Goal: Check status: Check status

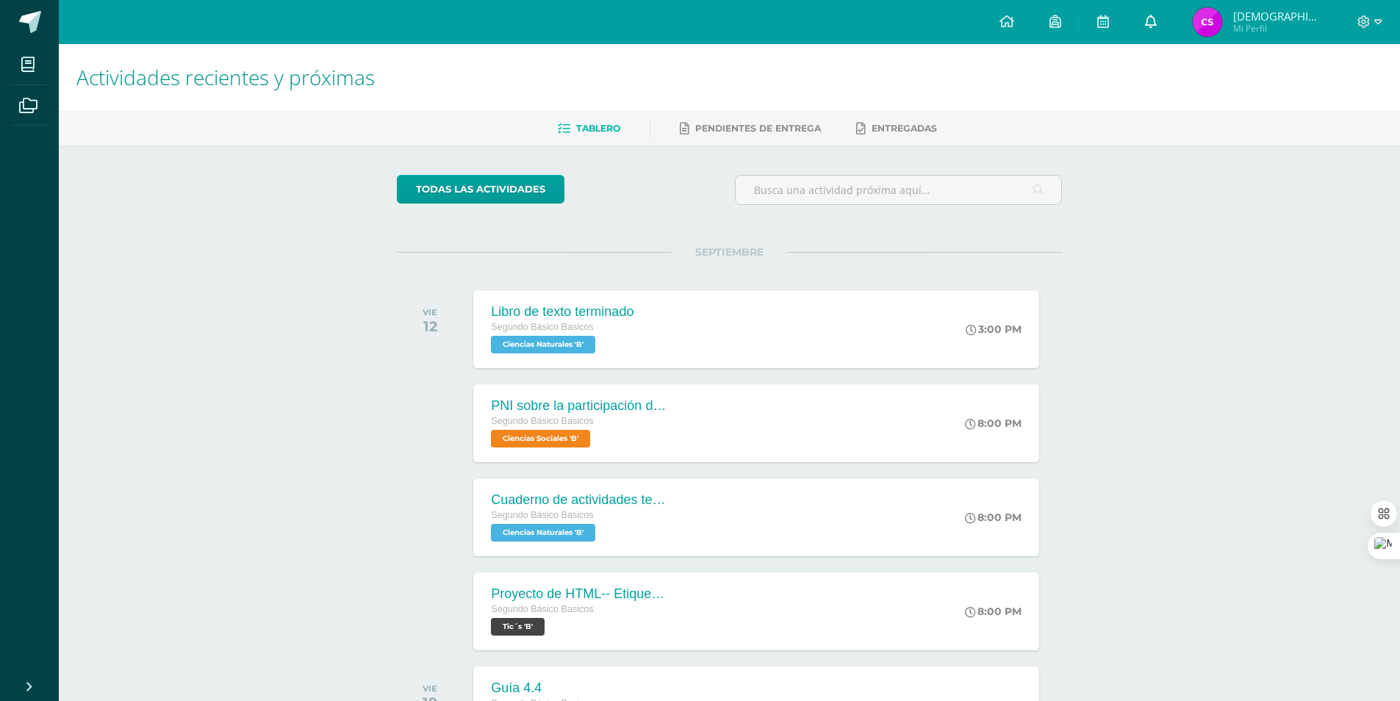
click at [1157, 19] on icon at bounding box center [1151, 21] width 12 height 13
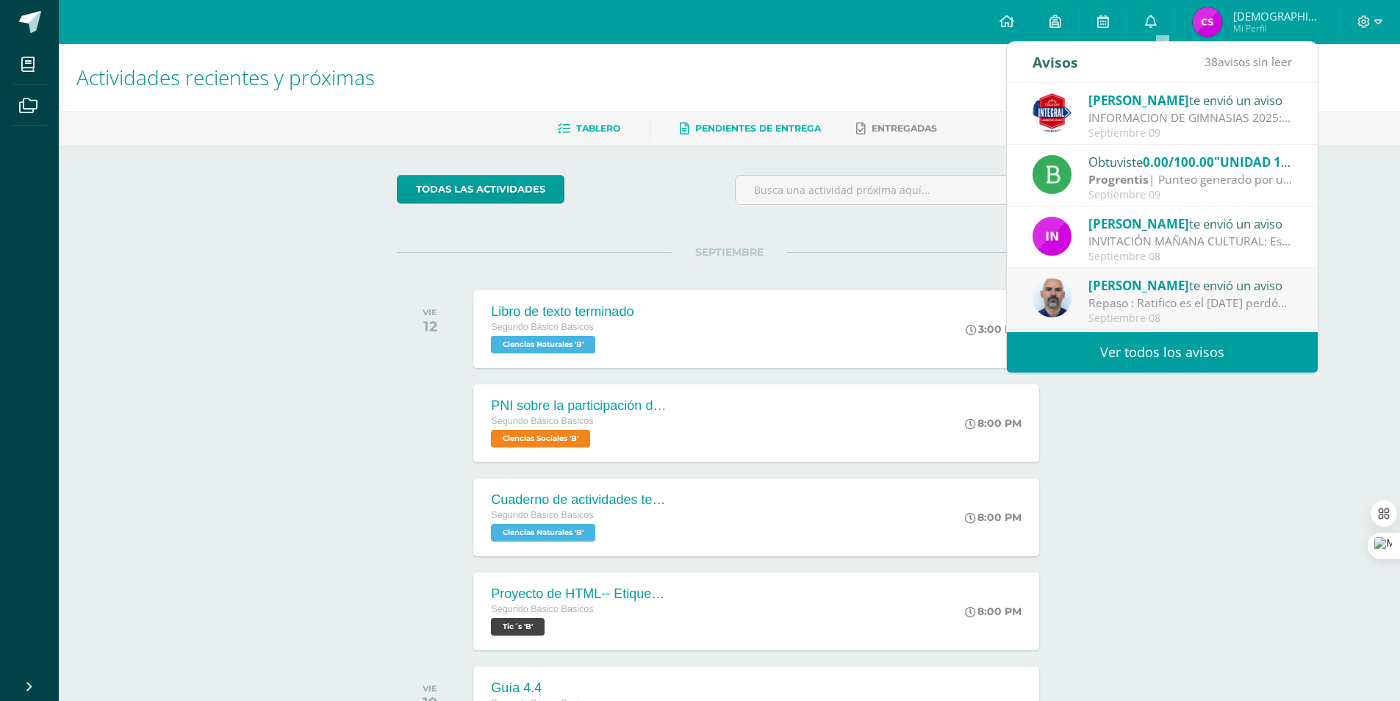
click at [762, 130] on span "Pendientes de entrega" at bounding box center [758, 128] width 126 height 11
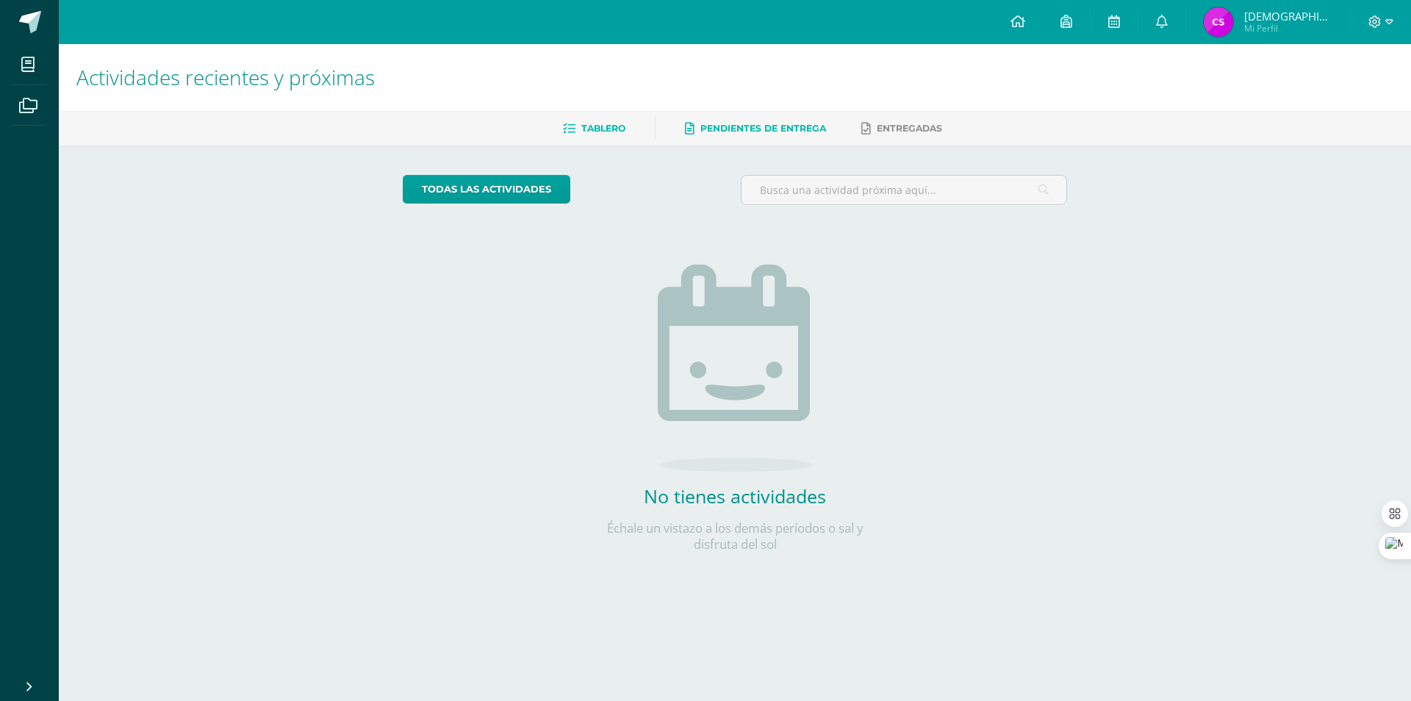
click at [614, 129] on span "Tablero" at bounding box center [603, 128] width 44 height 11
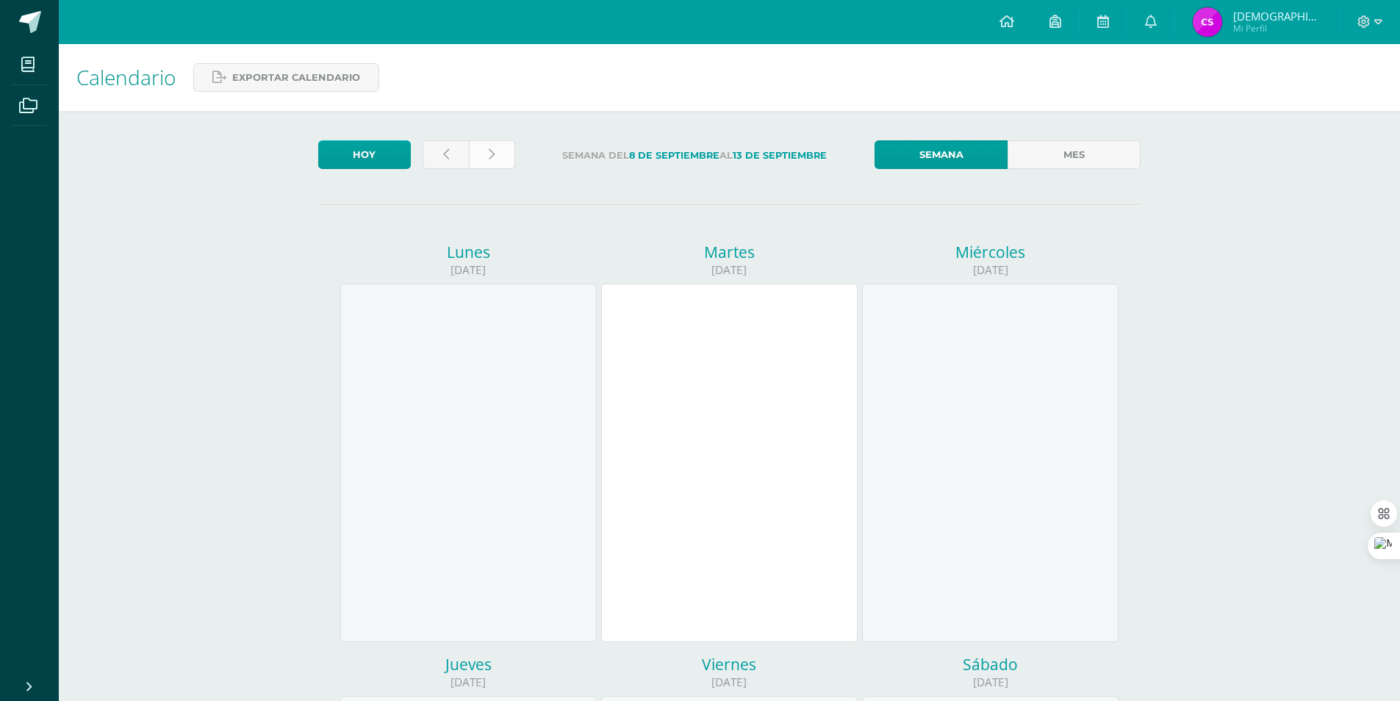
click at [495, 152] on link at bounding box center [492, 154] width 46 height 29
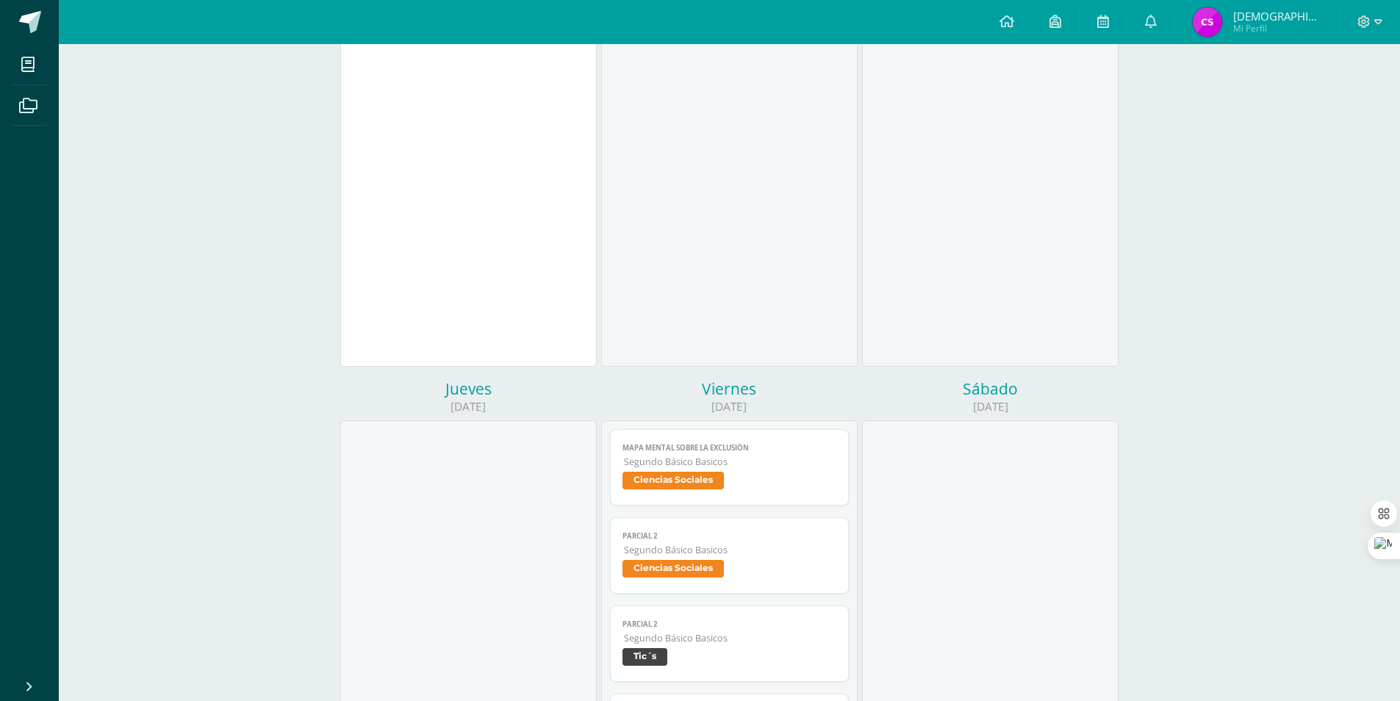
scroll to position [367, 0]
